Goal: Information Seeking & Learning: Learn about a topic

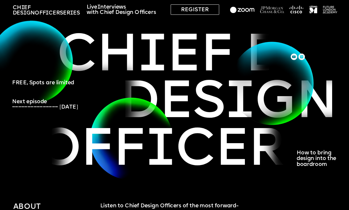
scroll to position [17, 0]
